Goal: Transaction & Acquisition: Purchase product/service

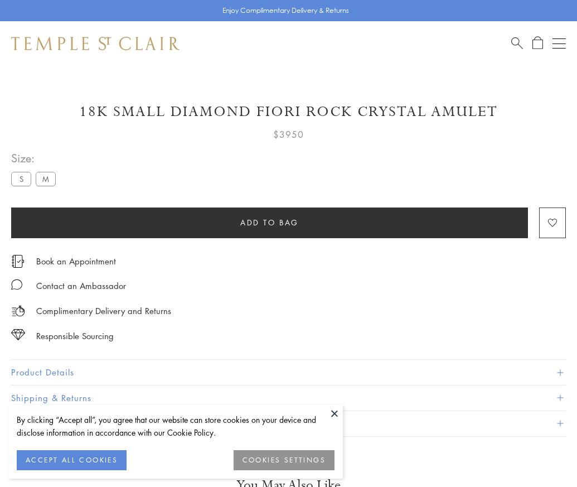
click at [269, 222] on span "Add to bag" at bounding box center [269, 222] width 59 height 12
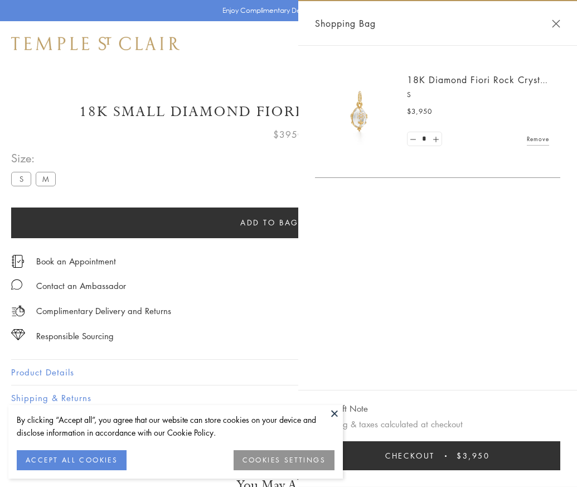
click at [521, 464] on button "Checkout $3,950" at bounding box center [437, 455] width 245 height 29
